Goal: Entertainment & Leisure: Browse casually

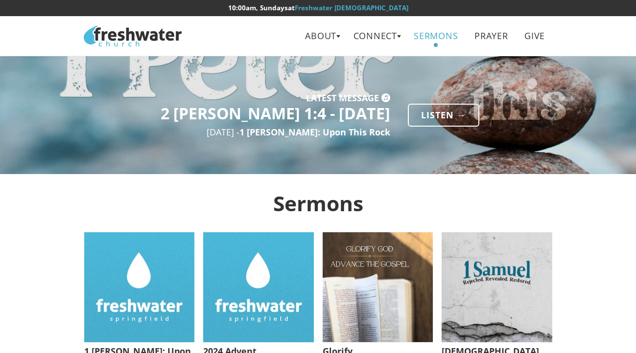
click at [438, 33] on link "Sermons" at bounding box center [436, 36] width 58 height 22
click at [427, 37] on link "Sermons" at bounding box center [436, 36] width 58 height 22
